Goal: Task Accomplishment & Management: Manage account settings

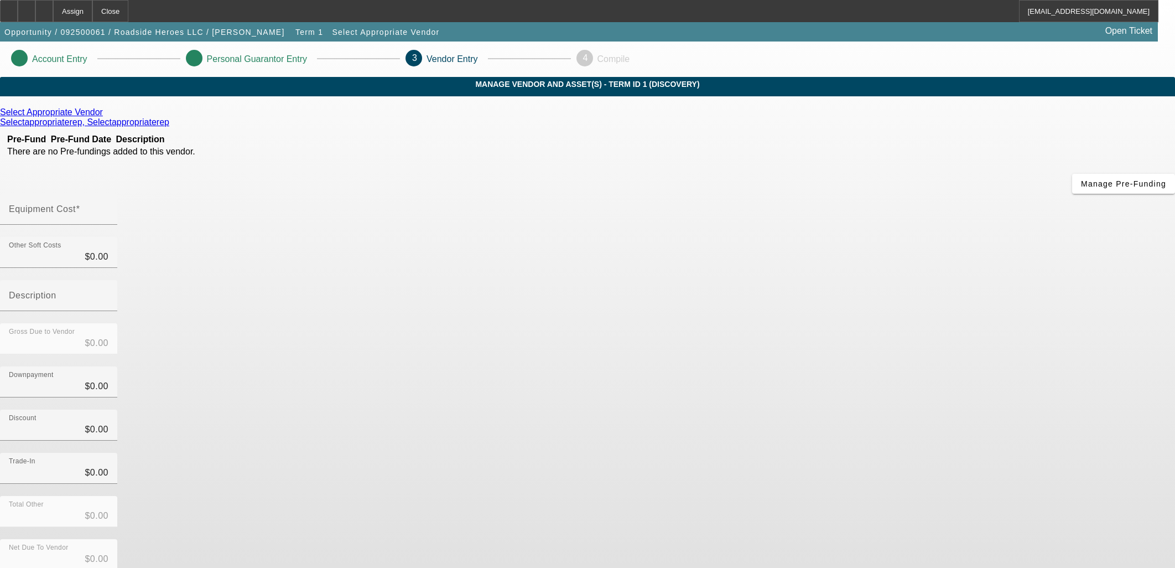
click at [465, 339] on div "Select Appropriate Vendor Selectappropriaterep, Selectappropriaterep Pre-Fund P…" at bounding box center [587, 350] width 1175 height 486
click at [76, 204] on mat-label "Equipment Cost" at bounding box center [42, 208] width 67 height 9
click at [108, 207] on input "Equipment Cost" at bounding box center [59, 213] width 100 height 13
type input "2"
type input "$2.00"
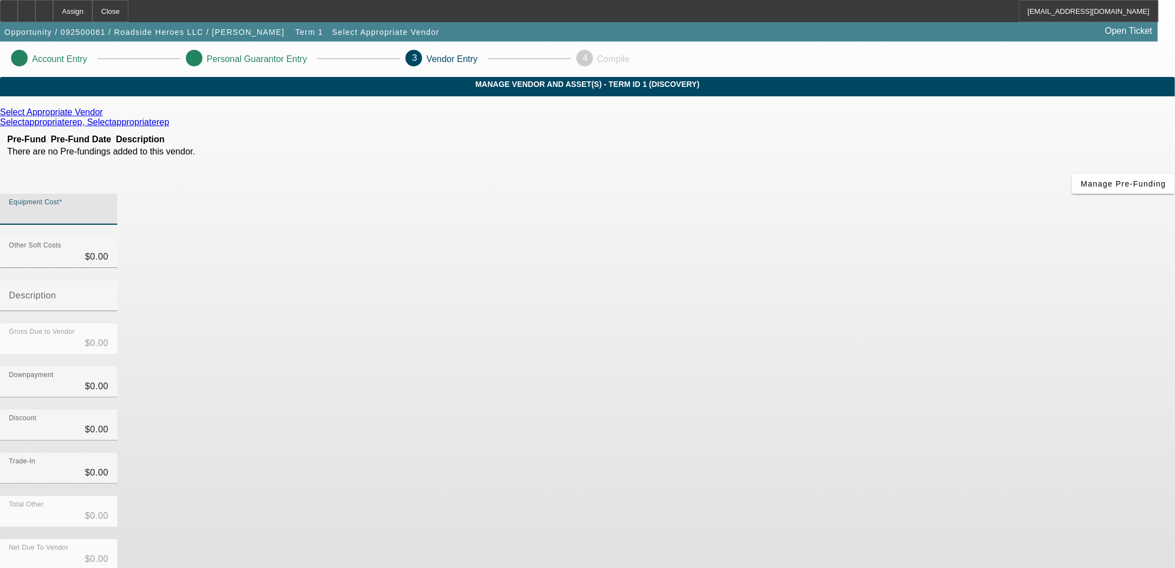
type input "$2.00"
type input "20"
type input "$20.00"
type input "200"
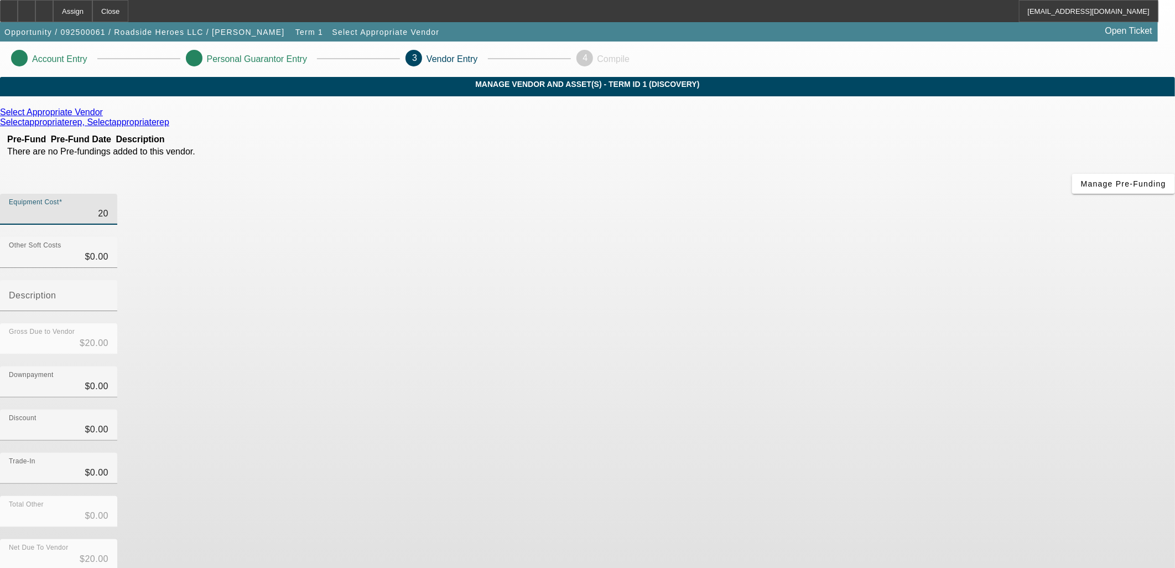
type input "$200.00"
type input "2000"
type input "$2,000.00"
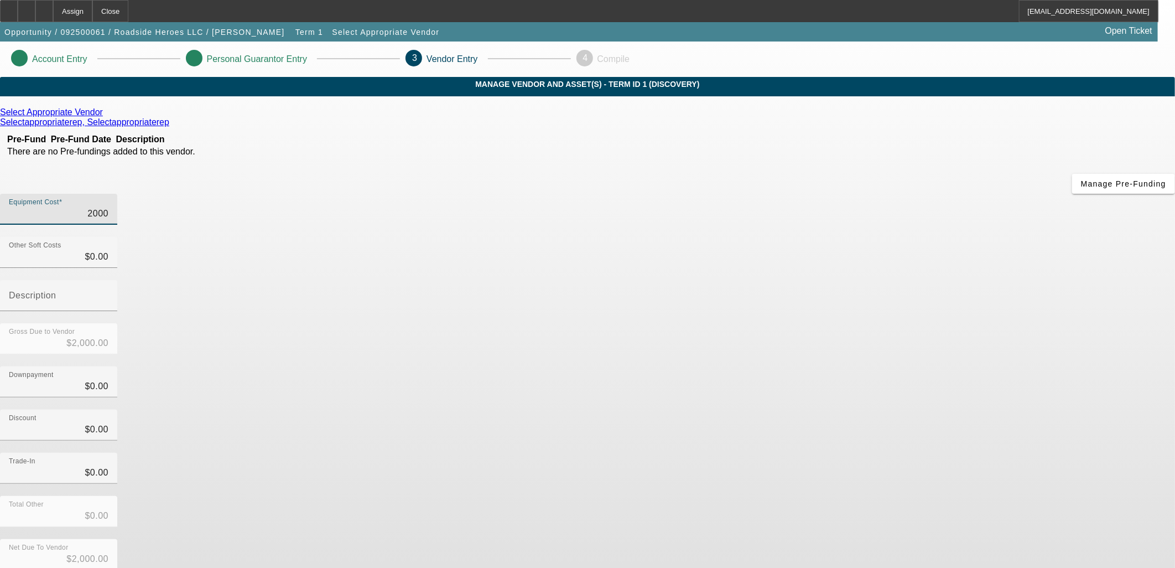
type input "20000"
type input "$20,000.00"
click at [520, 315] on div "Select Appropriate Vendor Selectappropriaterep, Selectappropriaterep Pre-Fund P…" at bounding box center [587, 350] width 1175 height 486
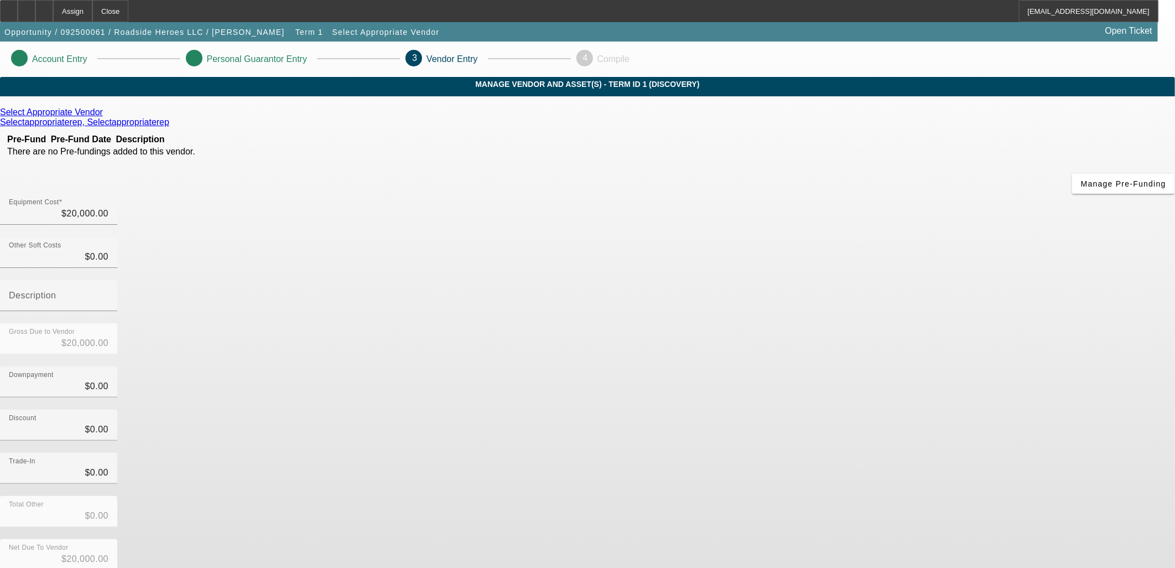
click at [106, 117] on icon at bounding box center [106, 111] width 0 height 9
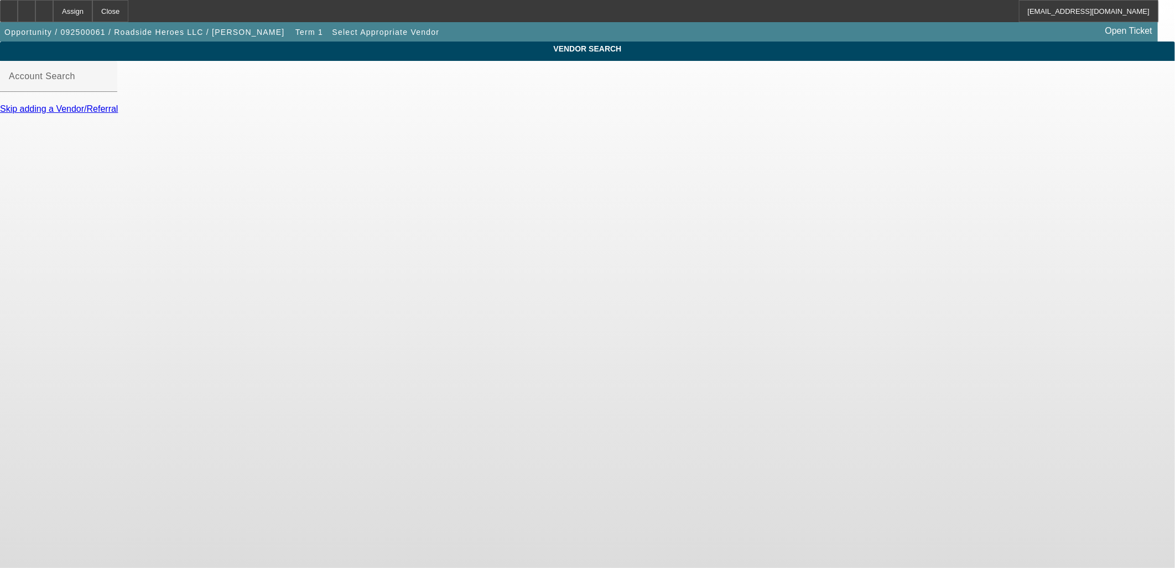
click at [289, 201] on body "Assign Close PDAquila@beaconfunding.com Opportunity / 092500061 / Roadside Hero…" at bounding box center [587, 284] width 1175 height 568
click at [92, 13] on div "Assign" at bounding box center [72, 11] width 39 height 22
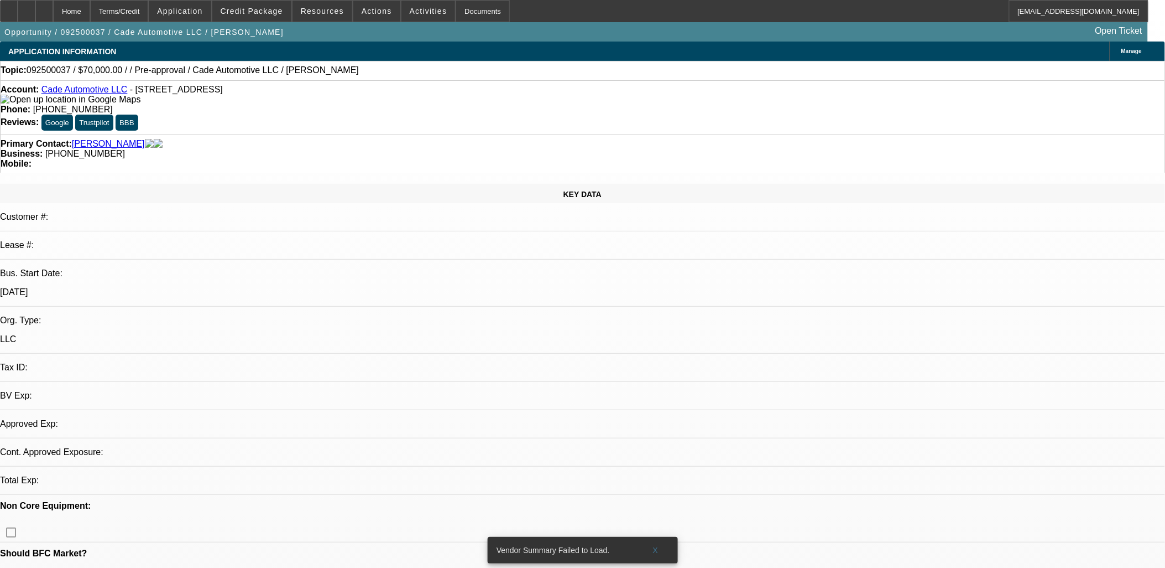
select select "0"
select select "2"
select select "0.1"
select select "1"
select select "2"
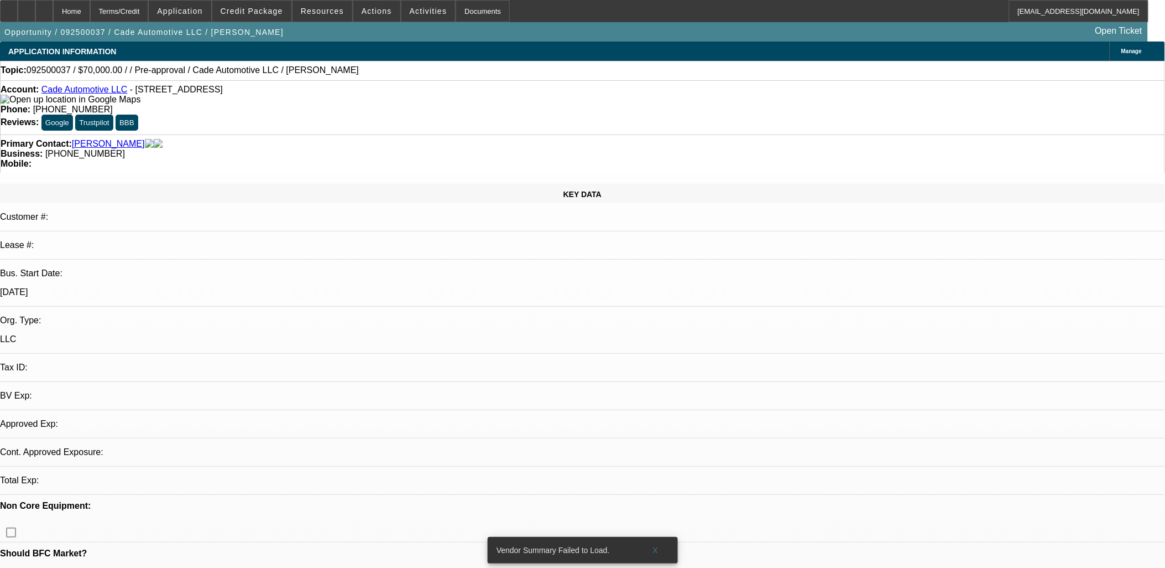
select select "4"
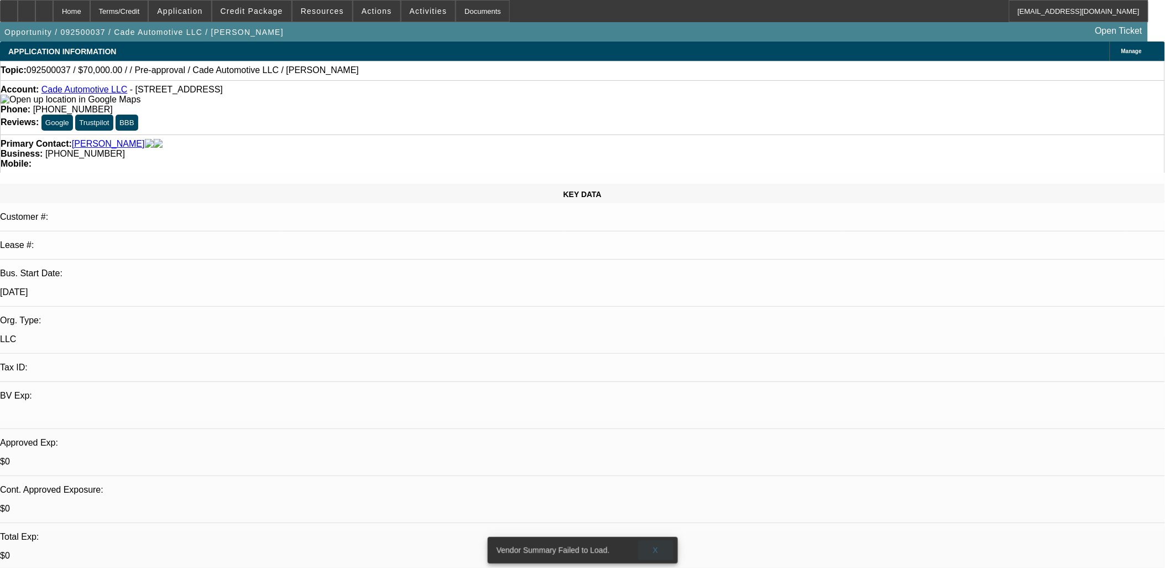
drag, startPoint x: 653, startPoint y: 543, endPoint x: 805, endPoint y: 523, distance: 152.9
click at [653, 545] on span "X" at bounding box center [656, 549] width 6 height 9
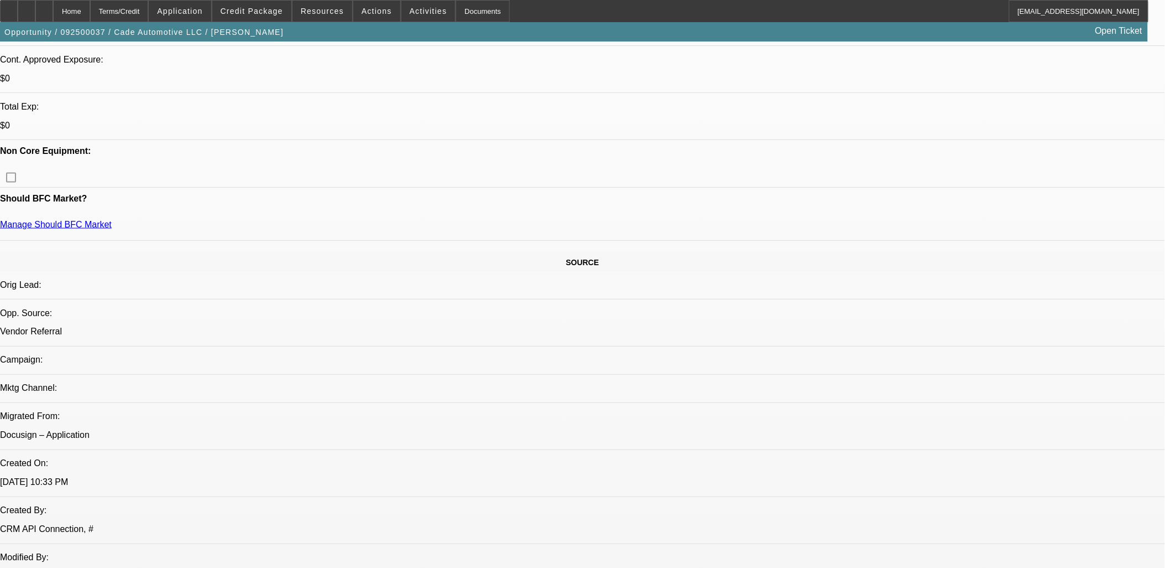
scroll to position [123, 0]
